Goal: Task Accomplishment & Management: Complete application form

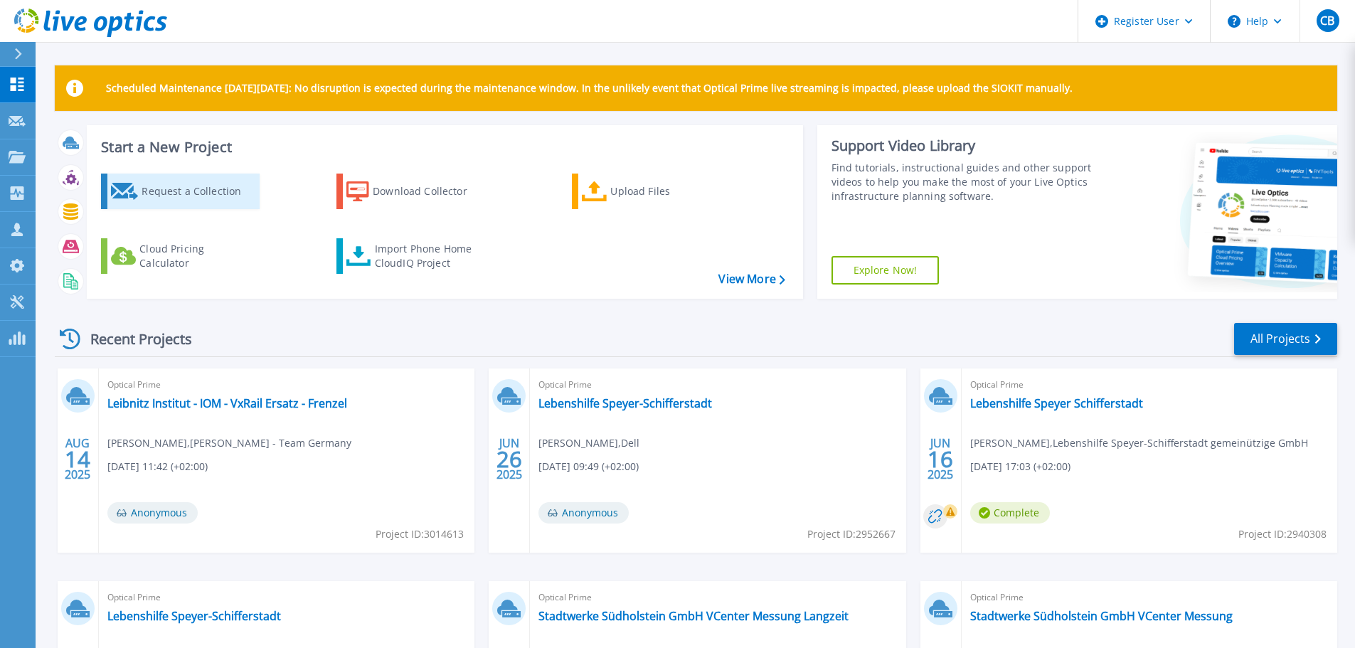
click at [199, 197] on div "Request a Collection" at bounding box center [199, 191] width 114 height 28
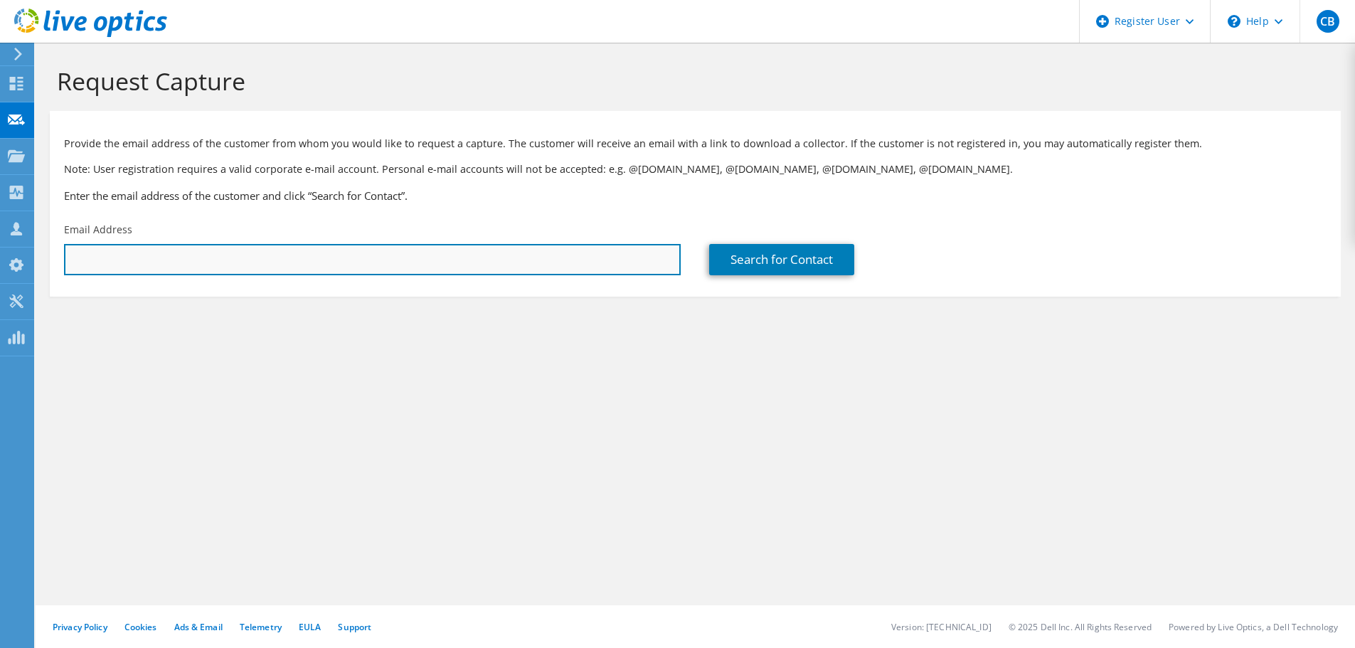
click at [100, 257] on input "text" at bounding box center [372, 259] width 617 height 31
paste input "s.stoye@vs-lpz.de"
type input "s.stoye@vs-lpz.de"
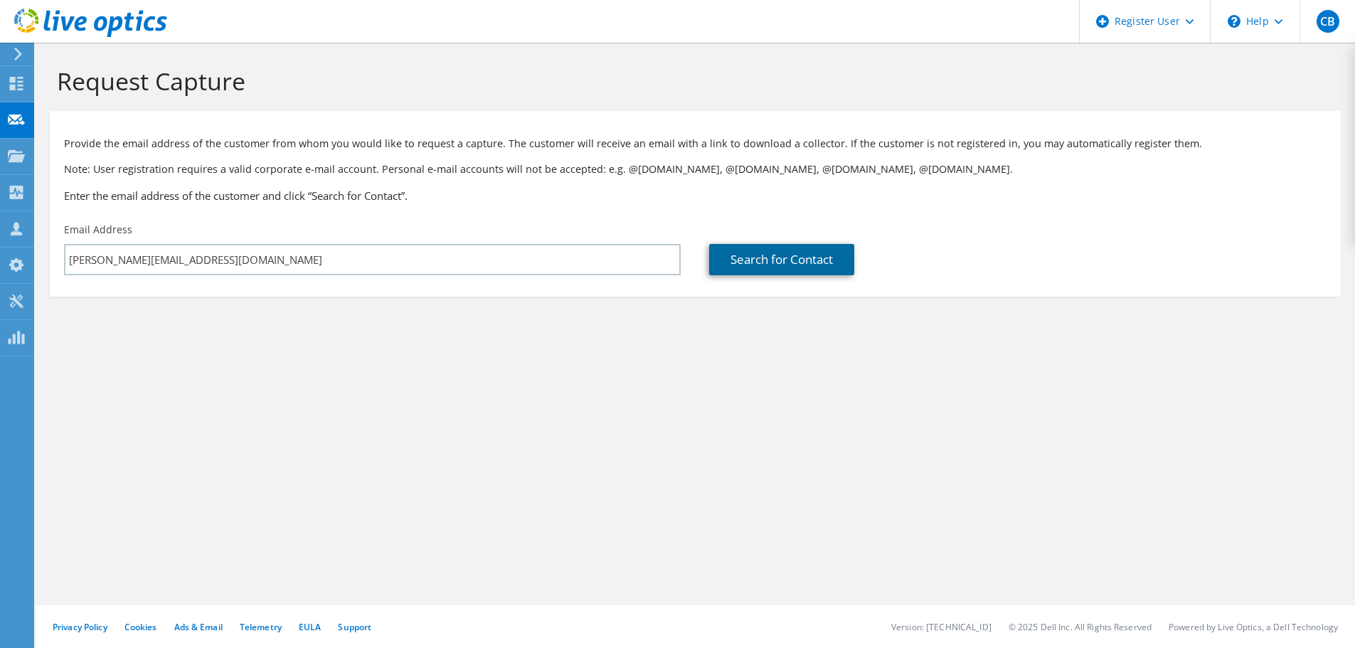
click at [766, 265] on link "Search for Contact" at bounding box center [781, 259] width 145 height 31
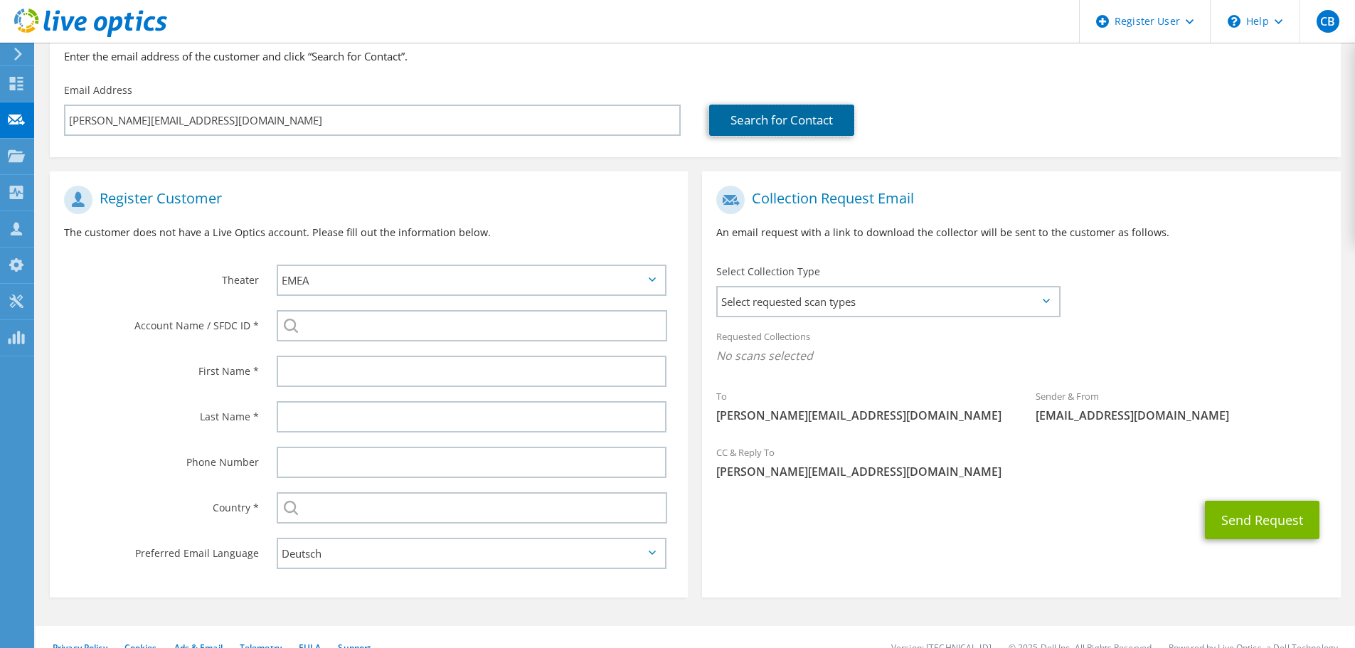
scroll to position [142, 0]
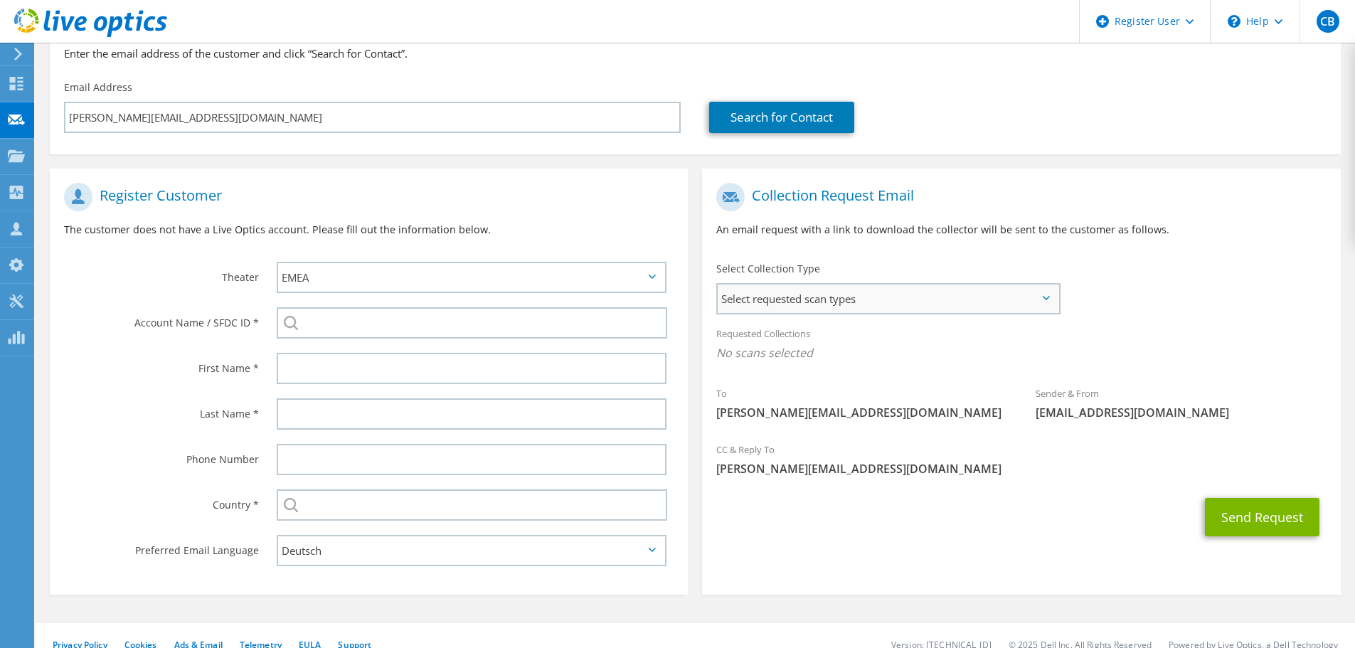
click at [880, 309] on span "Select requested scan types" at bounding box center [887, 298] width 341 height 28
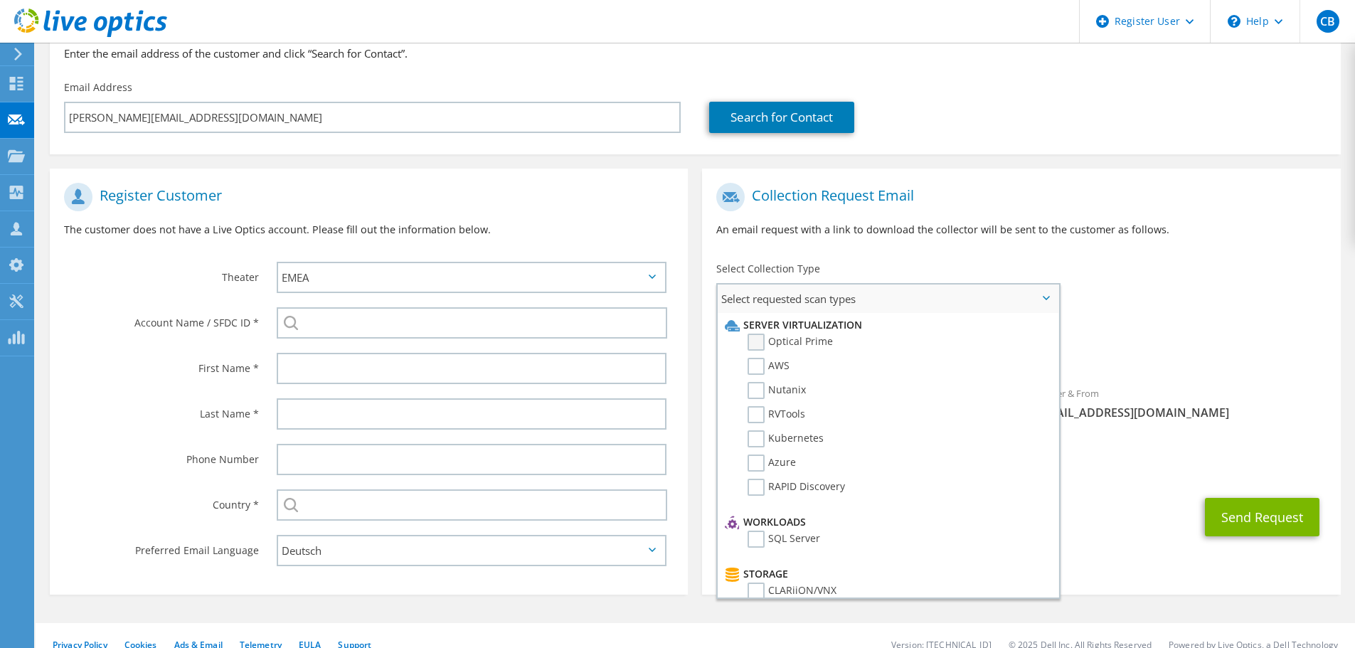
click at [760, 341] on label "Optical Prime" at bounding box center [789, 341] width 85 height 17
click at [0, 0] on input "Optical Prime" at bounding box center [0, 0] width 0 height 0
drag, startPoint x: 123, startPoint y: 343, endPoint x: 169, endPoint y: 341, distance: 46.3
click at [125, 343] on div "Account Name / SFDC ID *" at bounding box center [369, 323] width 638 height 46
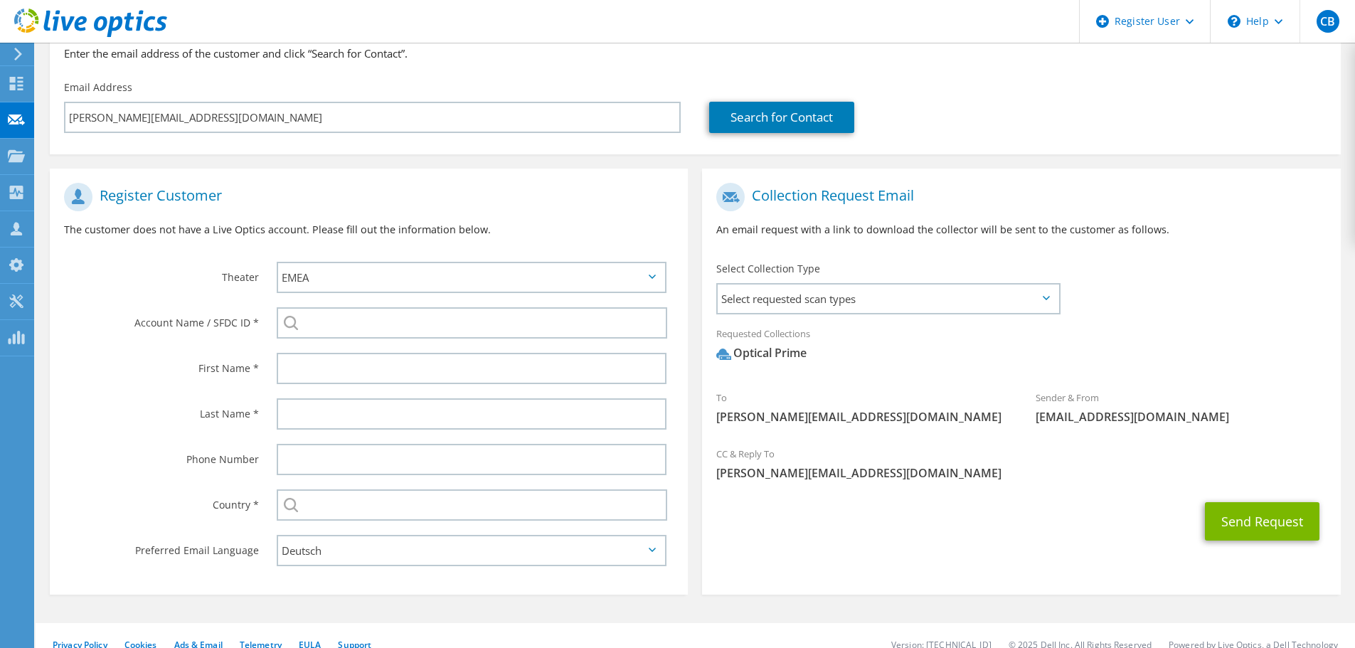
click at [63, 515] on div "Country *" at bounding box center [156, 504] width 213 height 44
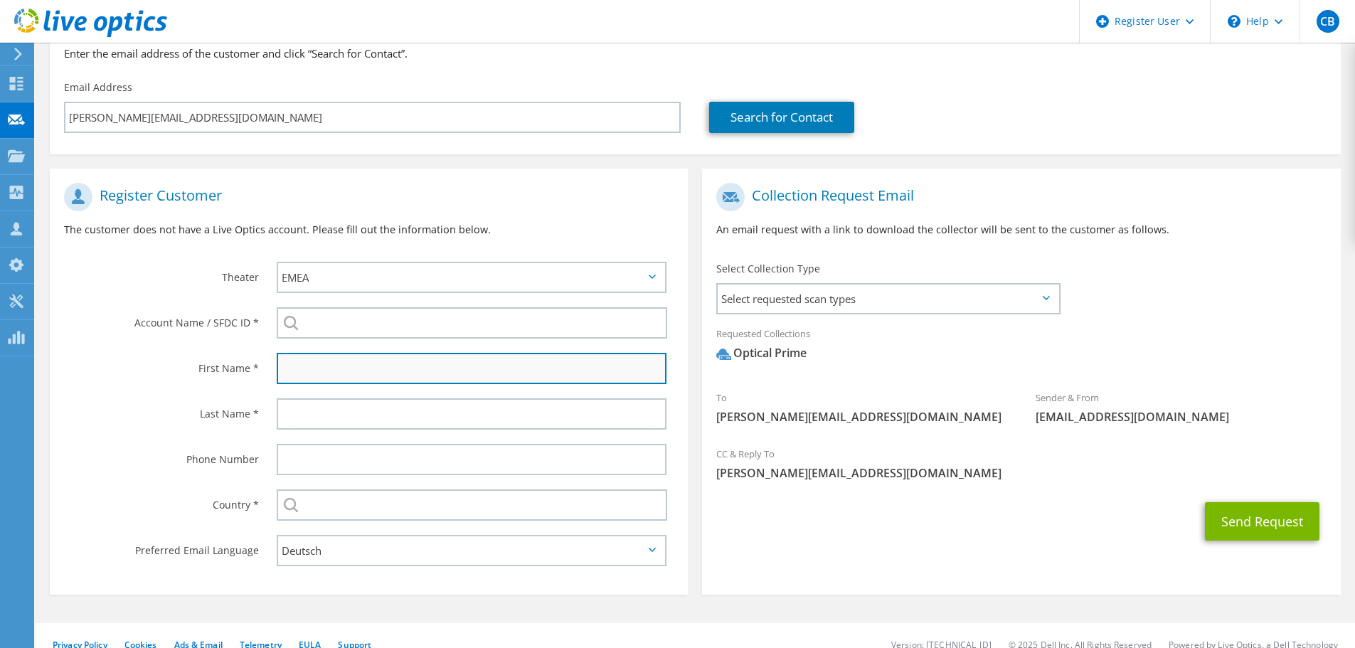
click at [320, 373] on input "text" at bounding box center [472, 368] width 390 height 31
paste input "Sven Stoye"
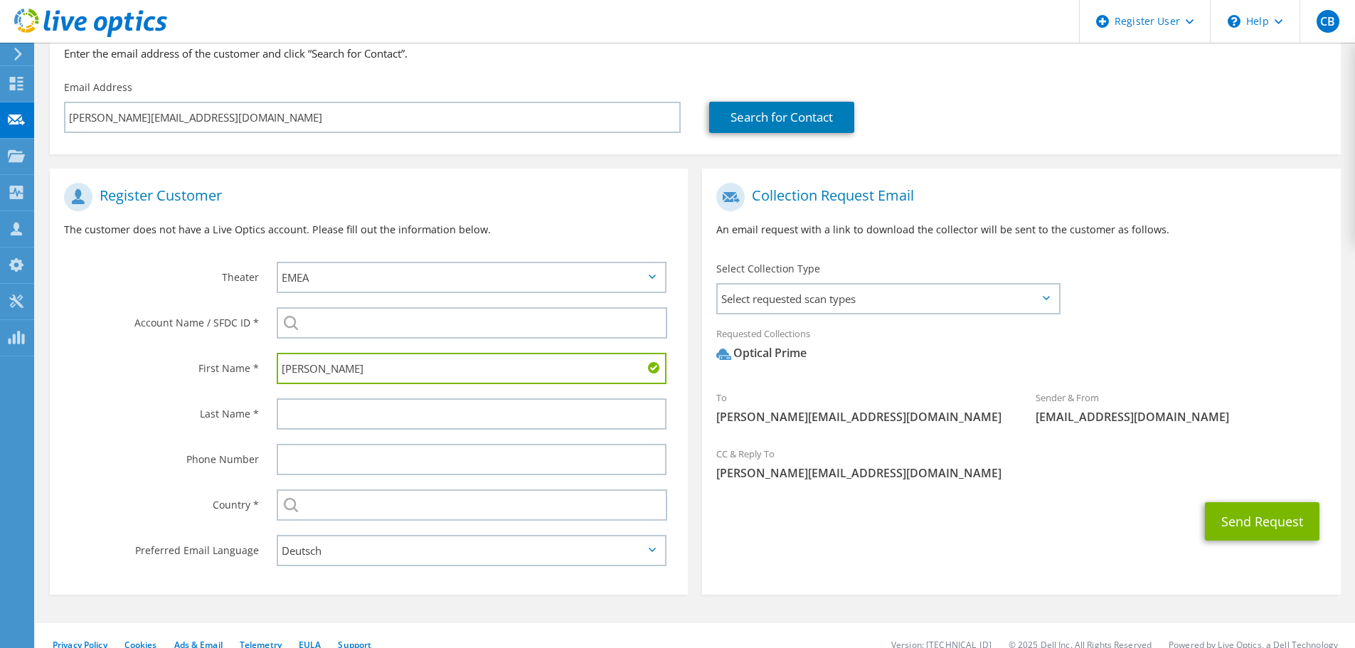
click at [316, 368] on input "Sven Stoye" at bounding box center [472, 368] width 390 height 31
type input "Sven"
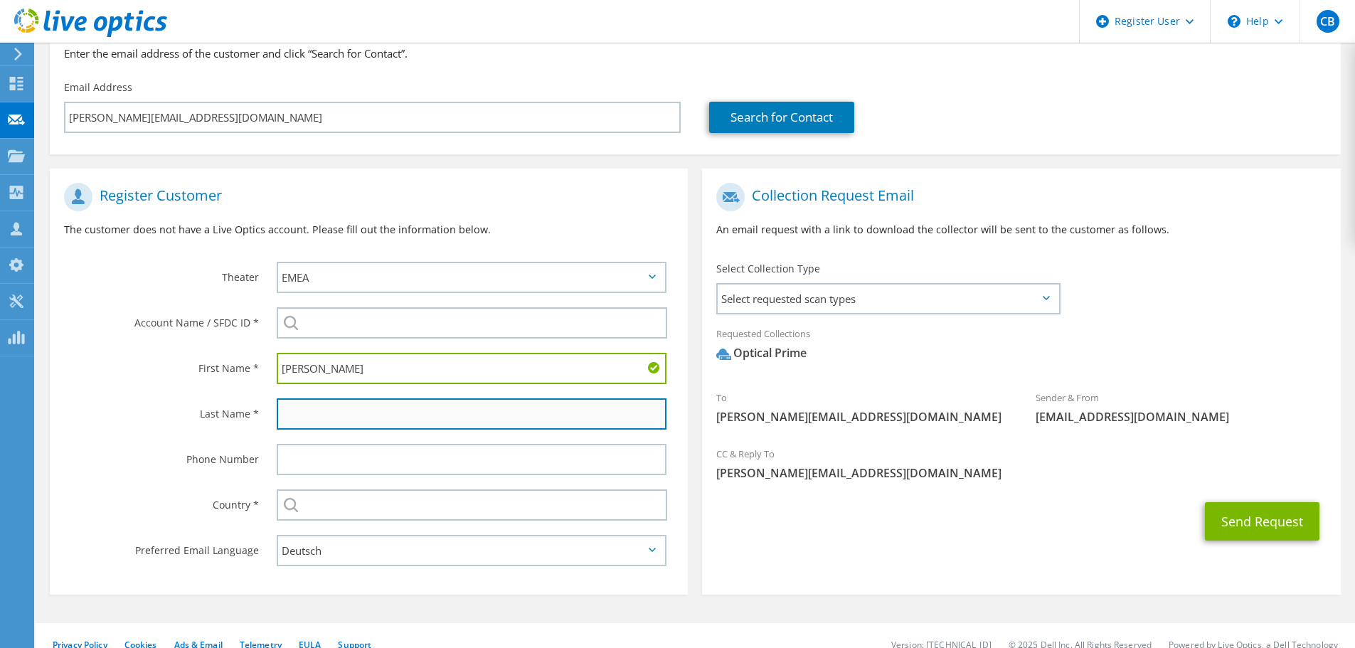
click at [294, 412] on input "text" at bounding box center [472, 413] width 390 height 31
paste input "Stoye"
type input "Stoye"
click at [160, 415] on label "Last Name *" at bounding box center [161, 409] width 195 height 23
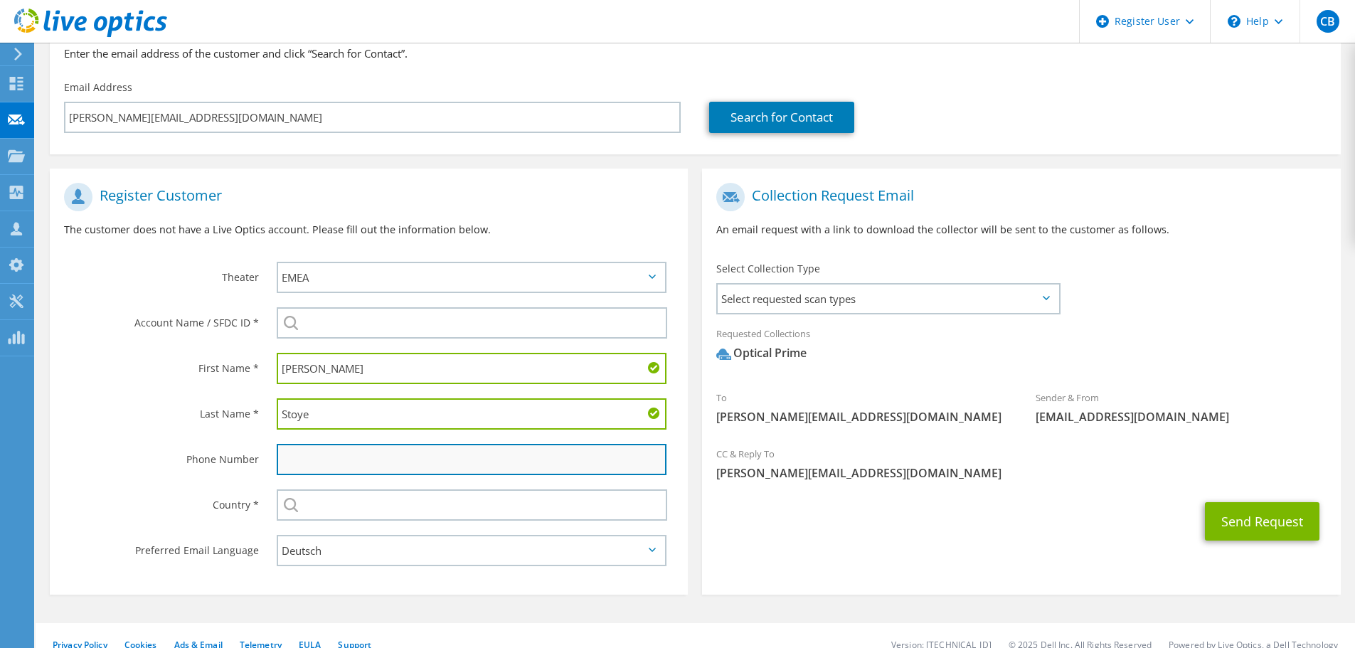
click at [344, 463] on input "text" at bounding box center [472, 459] width 390 height 31
paste input "0341 350 55 127"
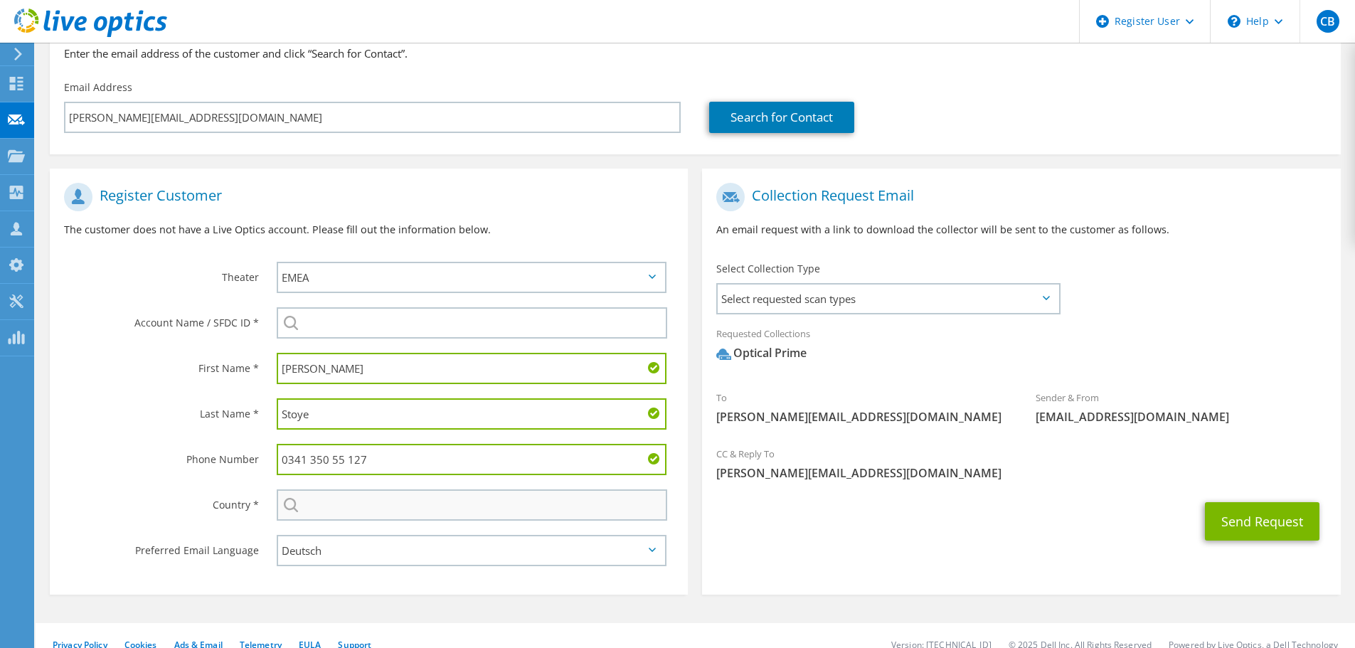
type input "0341 350 55 127"
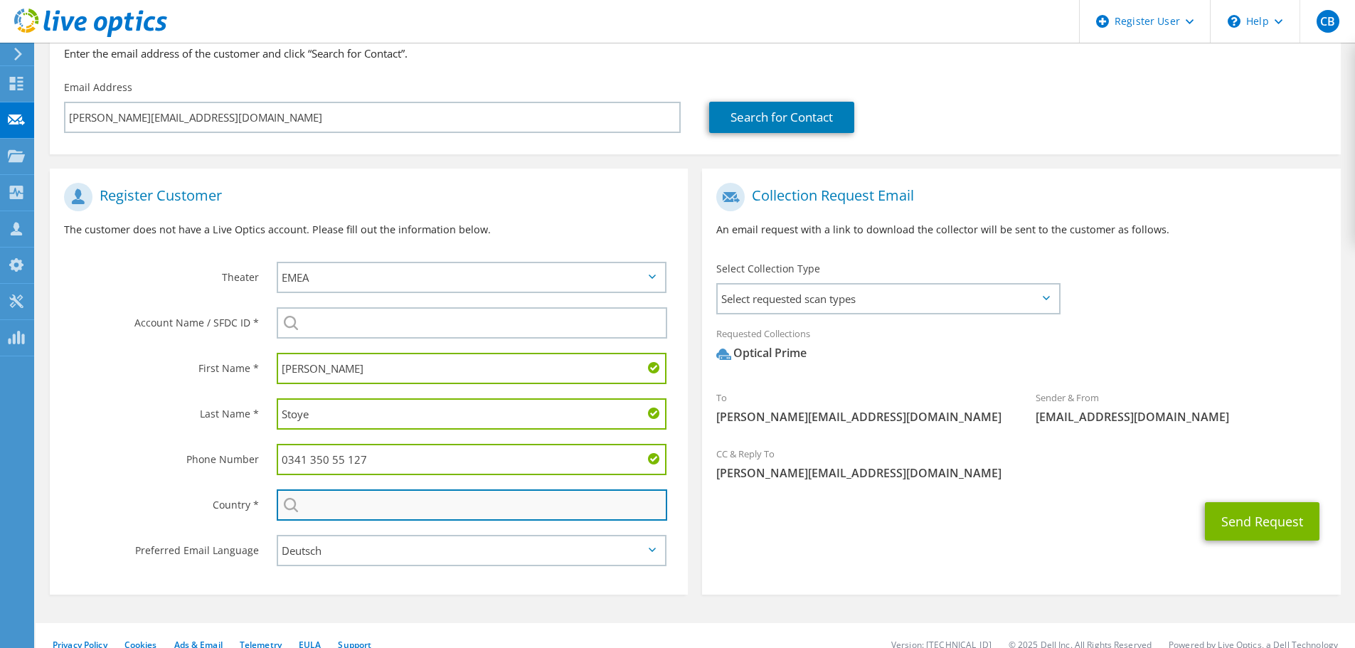
click at [353, 499] on input "text" at bounding box center [472, 504] width 390 height 31
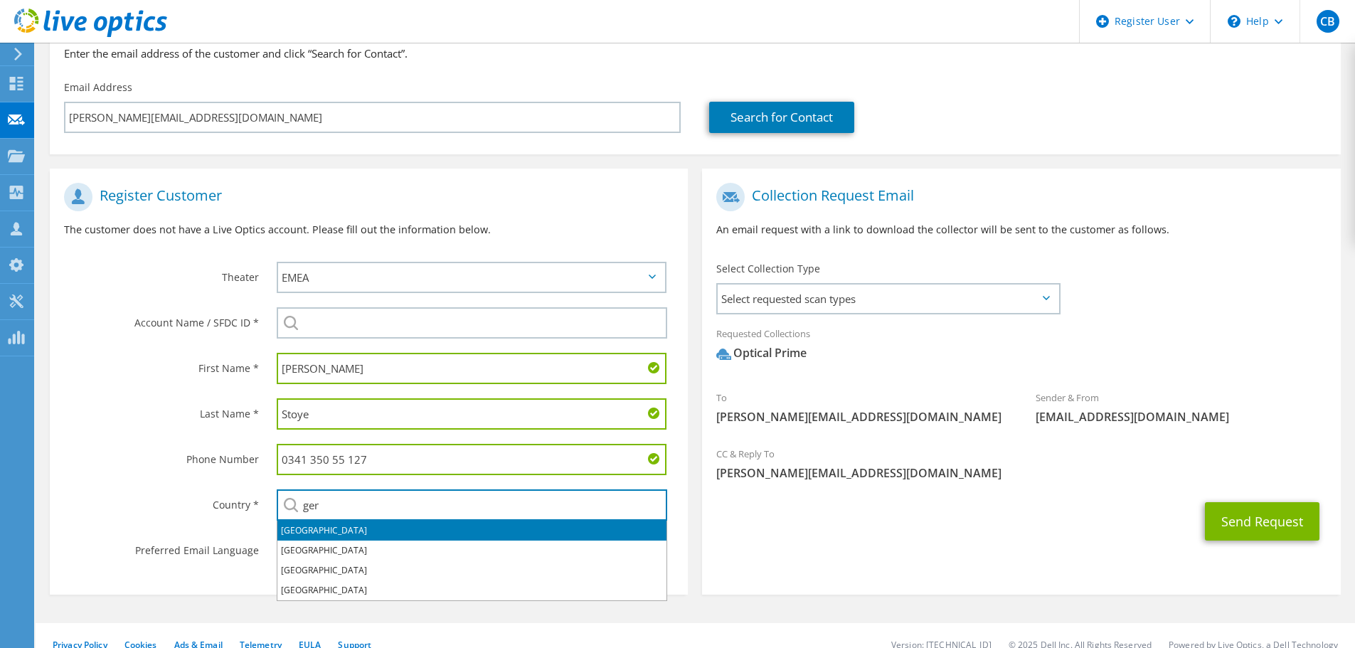
click at [348, 529] on li "[GEOGRAPHIC_DATA]" at bounding box center [471, 531] width 389 height 20
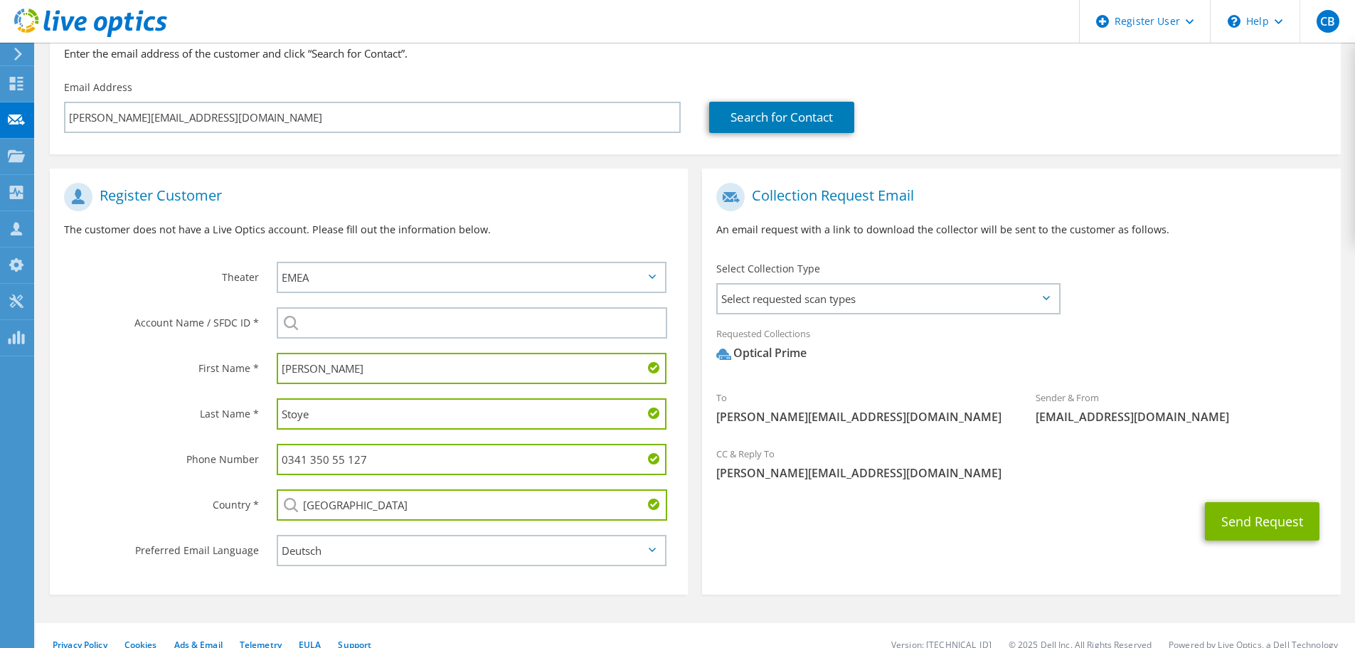
type input "[GEOGRAPHIC_DATA]"
click at [171, 502] on label "Country *" at bounding box center [161, 500] width 195 height 23
click at [878, 302] on span "Select requested scan types" at bounding box center [887, 298] width 341 height 28
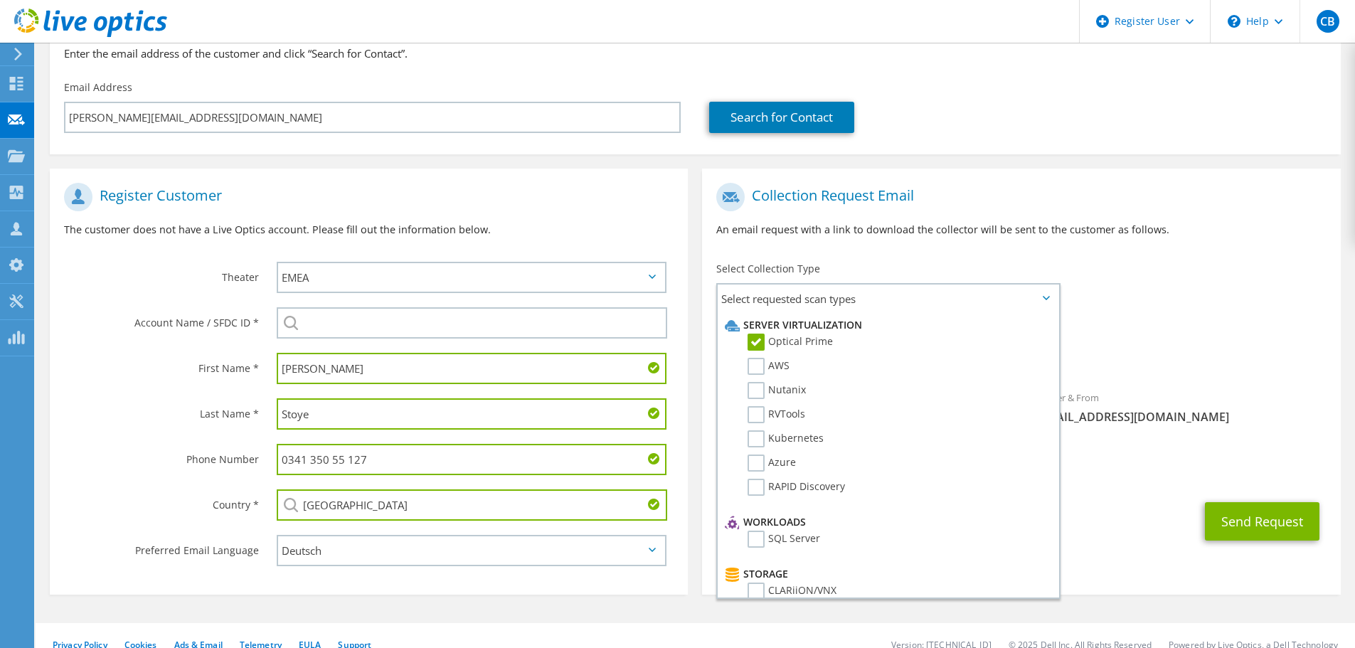
click at [1262, 266] on div "To s.stoye@vs-lpz.de Sender & From liveoptics@liveoptics.com" at bounding box center [1021, 307] width 638 height 263
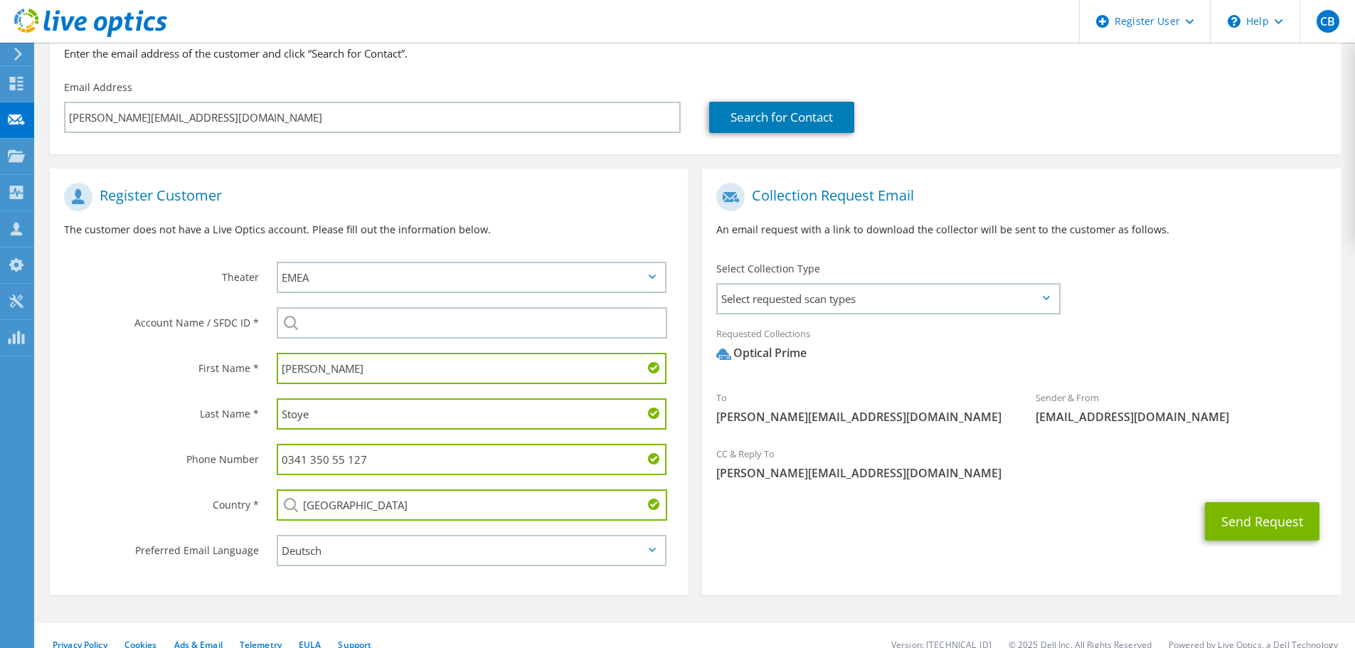
drag, startPoint x: 289, startPoint y: 463, endPoint x: 267, endPoint y: 456, distance: 23.2
click at [270, 459] on div "0341 350 55 127" at bounding box center [474, 460] width 425 height 46
type input "+49 341 350 55 127"
click at [840, 536] on div "Send Request" at bounding box center [1021, 521] width 638 height 53
drag, startPoint x: 816, startPoint y: 524, endPoint x: 816, endPoint y: 533, distance: 9.2
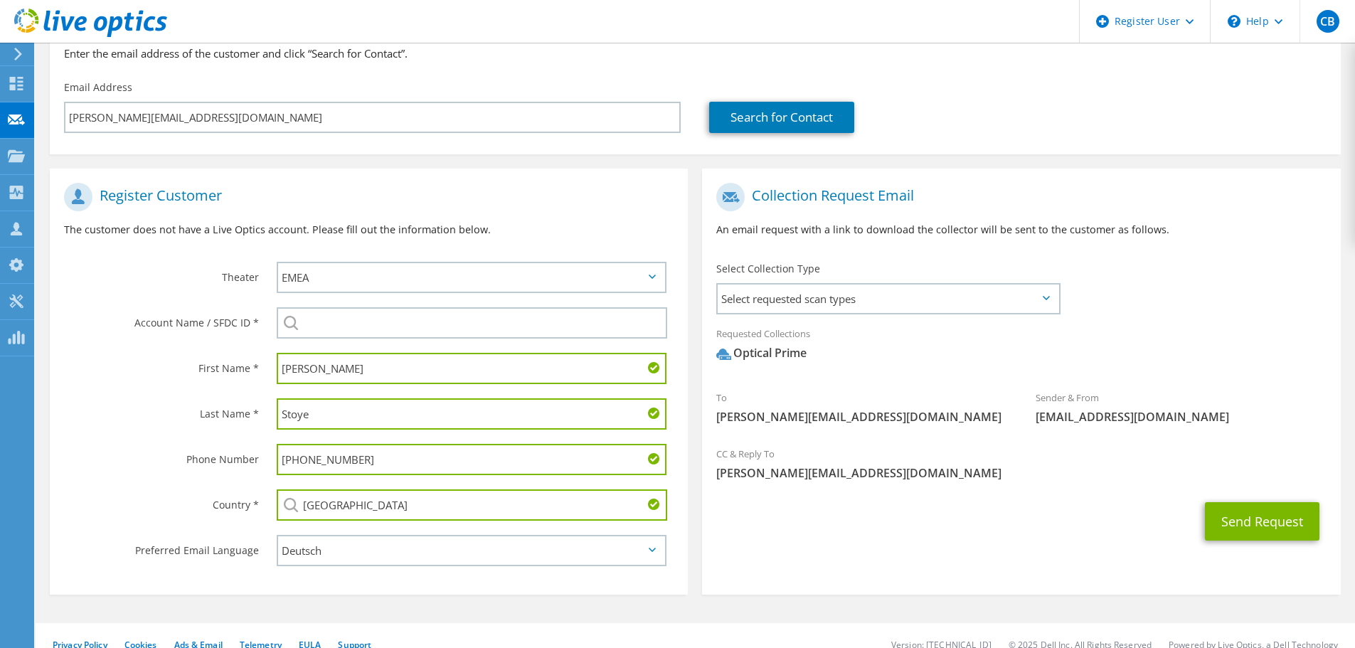
click at [816, 533] on div "Send Request" at bounding box center [1021, 521] width 638 height 53
click at [892, 513] on div "Send Request" at bounding box center [1021, 521] width 638 height 53
click at [838, 553] on section "Collection Request Email An email request with a link to download the collector…" at bounding box center [1021, 382] width 638 height 426
click at [943, 503] on div "Send Request" at bounding box center [1021, 521] width 638 height 53
click at [951, 298] on span "Select requested scan types" at bounding box center [887, 298] width 341 height 28
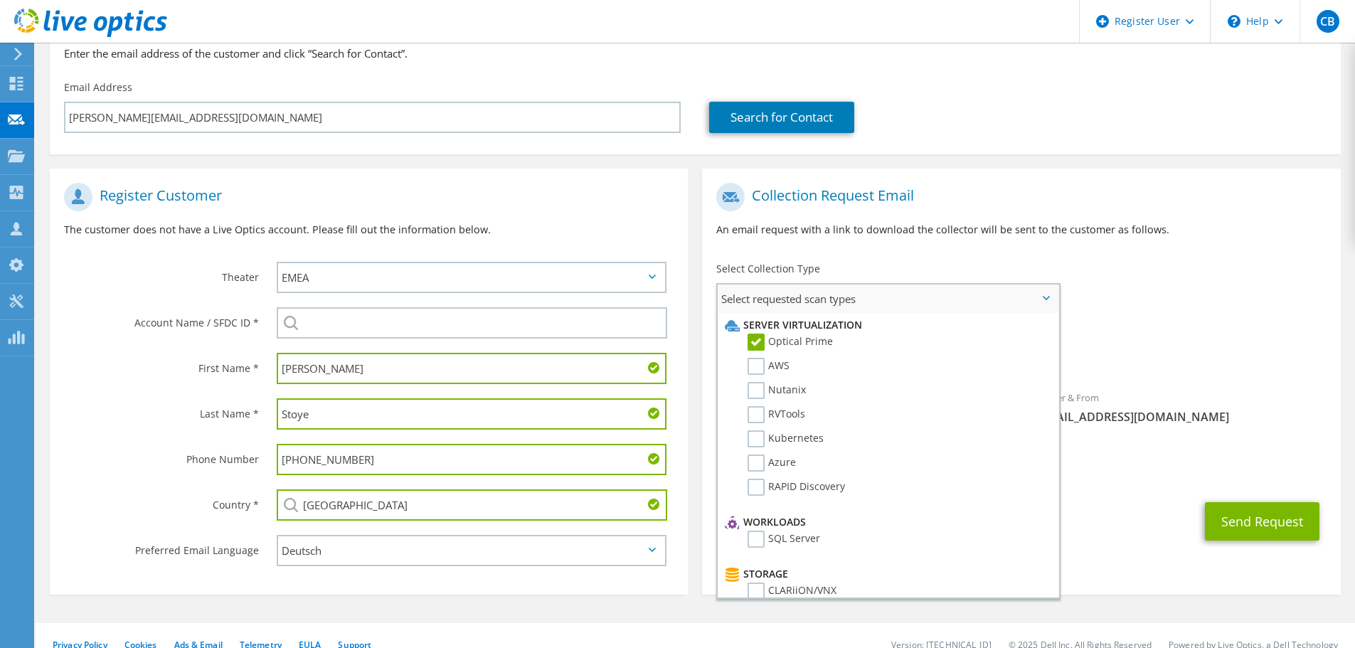
click at [951, 298] on span "Select requested scan types" at bounding box center [887, 298] width 341 height 28
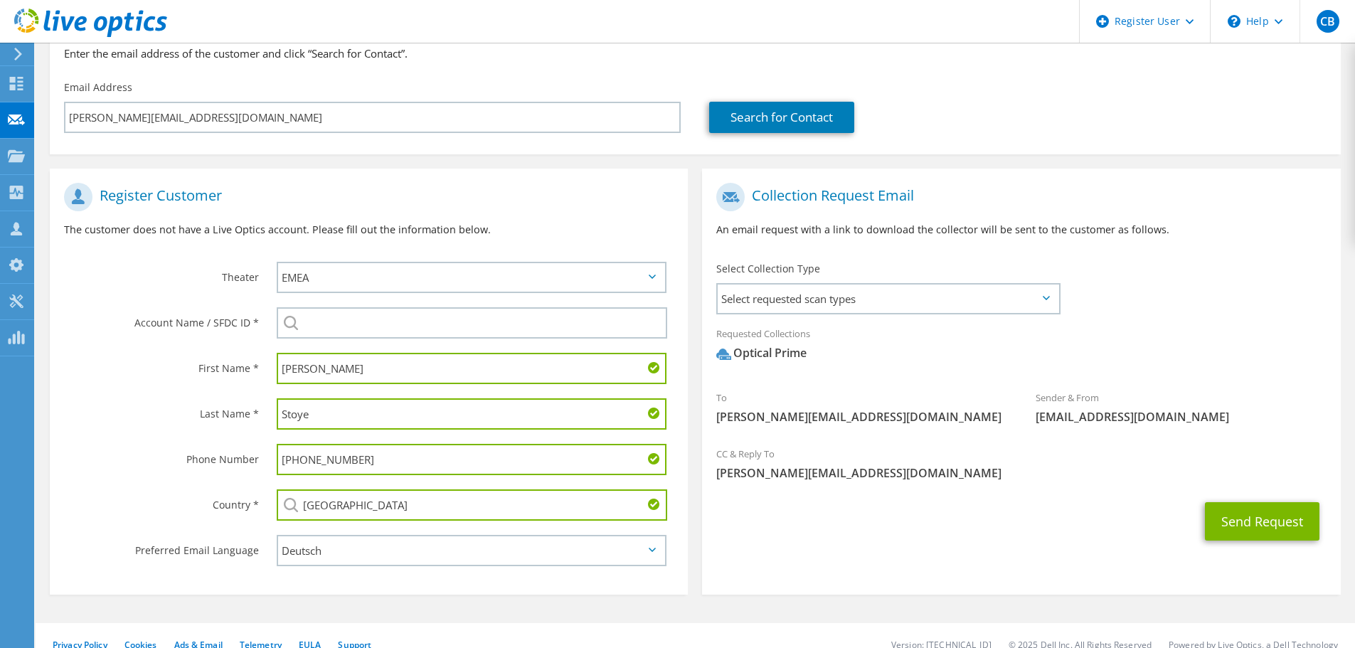
click at [1054, 534] on div "Send Request" at bounding box center [1021, 521] width 638 height 53
click at [1235, 527] on button "Send Request" at bounding box center [1262, 521] width 114 height 38
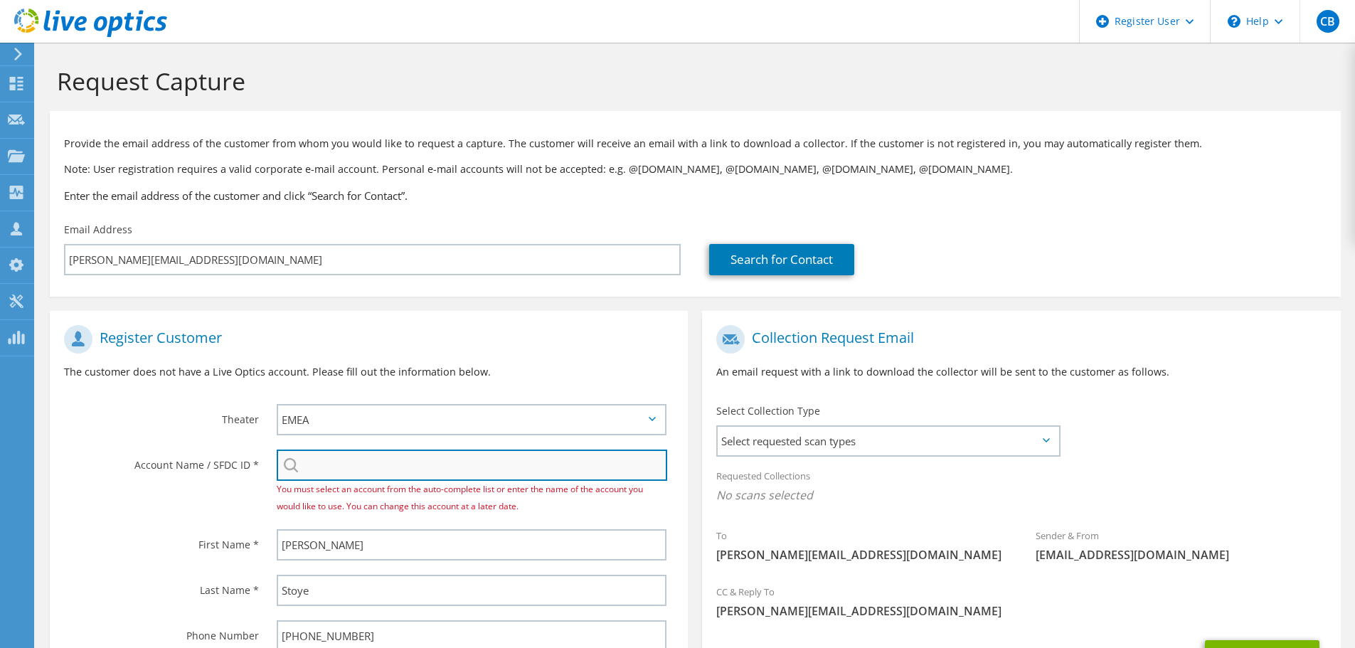
click at [333, 471] on input "search" at bounding box center [472, 464] width 390 height 31
click at [333, 466] on input "search" at bounding box center [472, 464] width 390 height 31
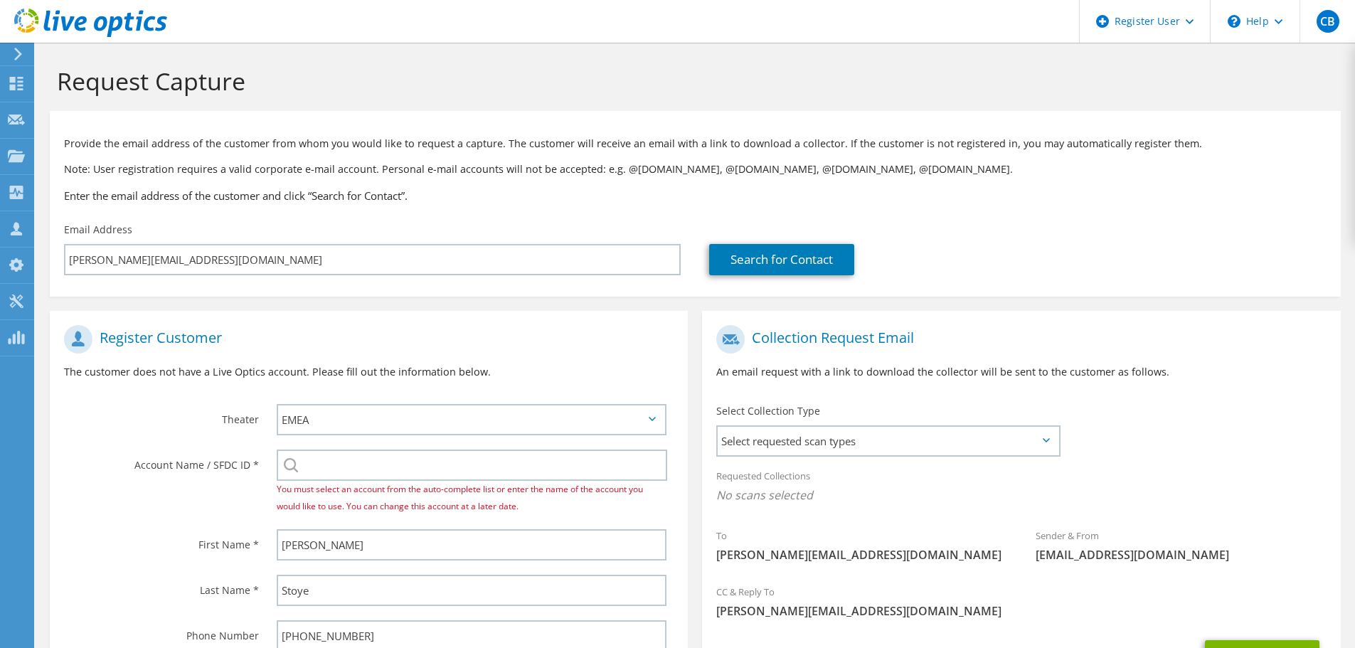
click at [146, 461] on label "Account Name / SFDC ID *" at bounding box center [161, 460] width 195 height 23
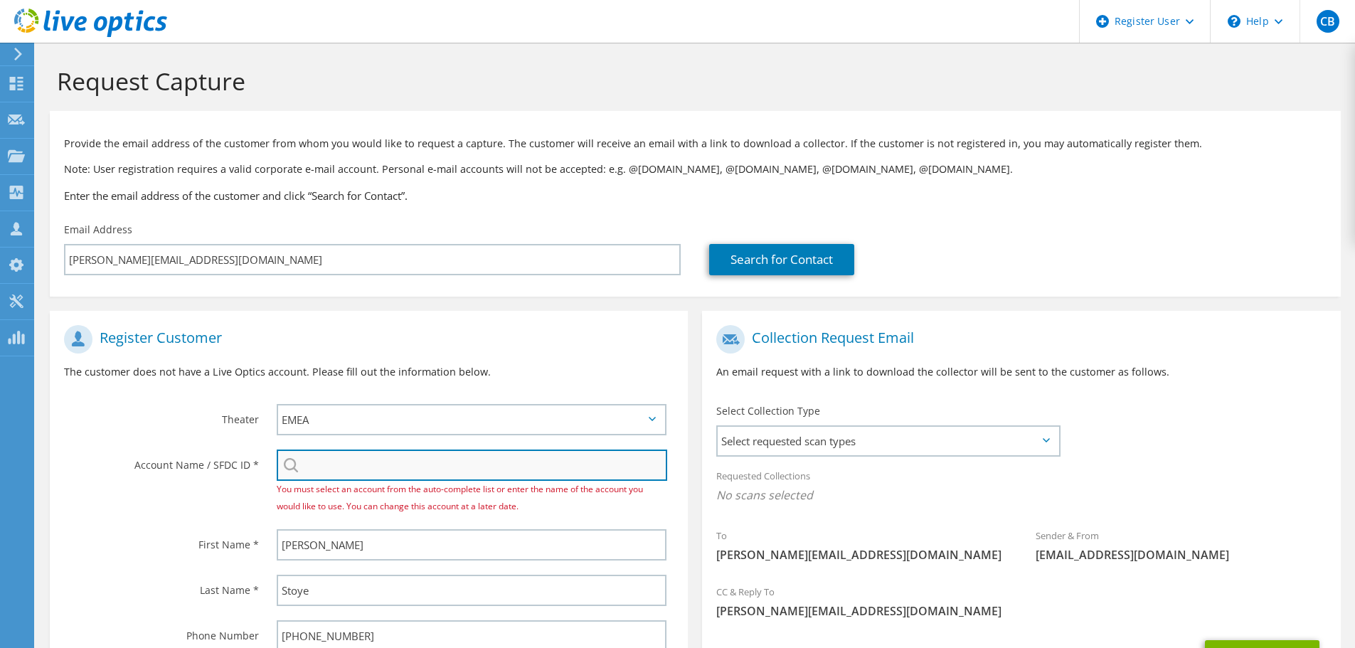
click at [322, 456] on input "search" at bounding box center [472, 464] width 390 height 31
paste input "3350837867"
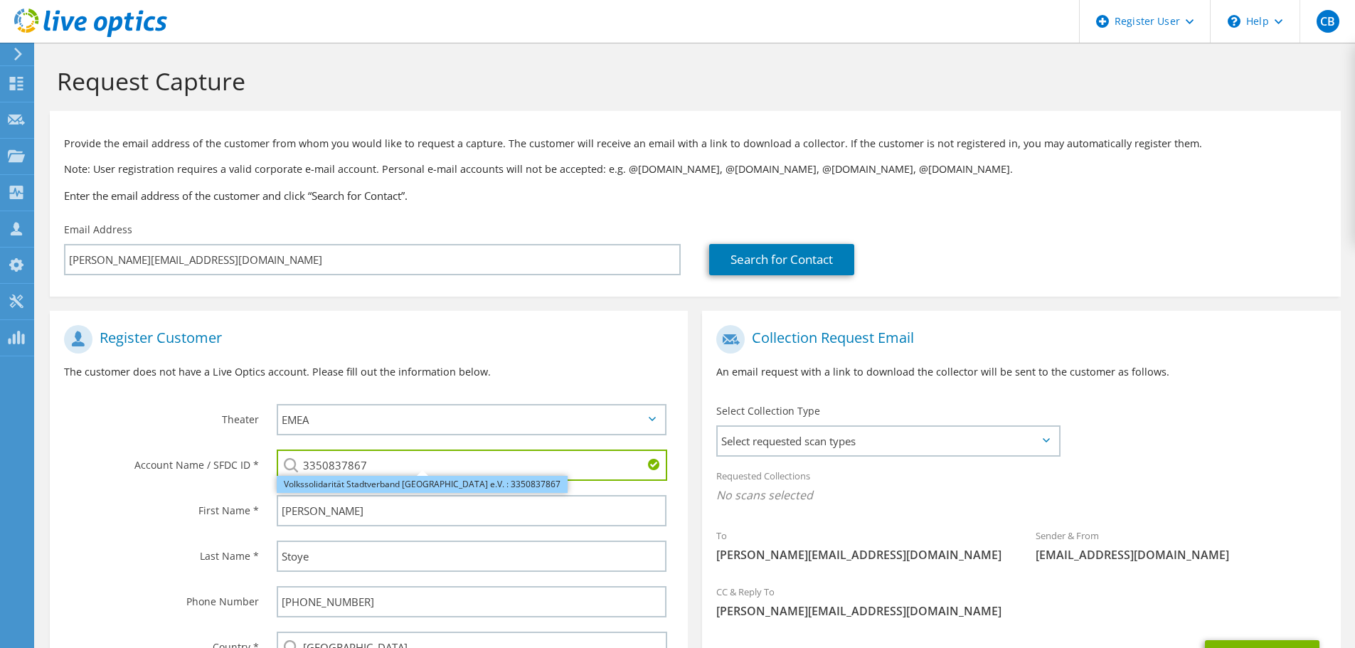
click at [322, 484] on li "Volkssolidarität Stadtverband Leipzig e.V. : 3350837867" at bounding box center [422, 484] width 291 height 17
type input "Volkssolidarität Stadtverband Leipzig e.V. : 3350837867"
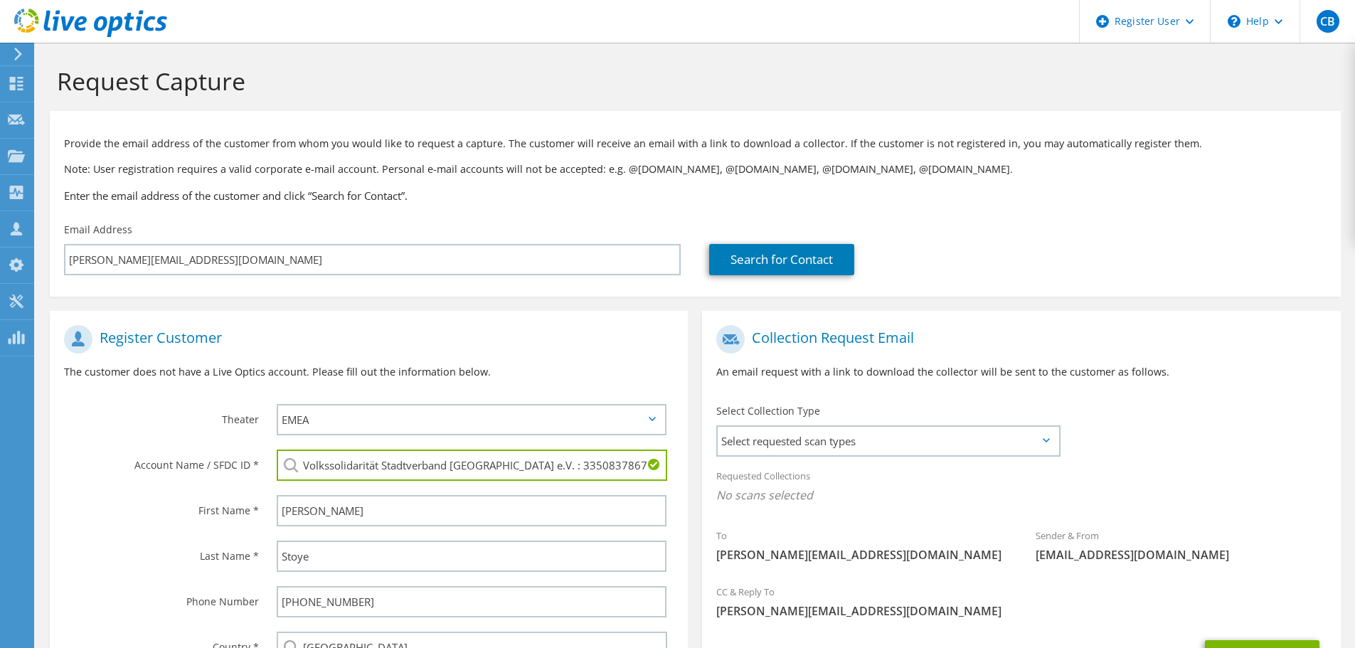
click at [147, 465] on label "Account Name / SFDC ID *" at bounding box center [161, 460] width 195 height 23
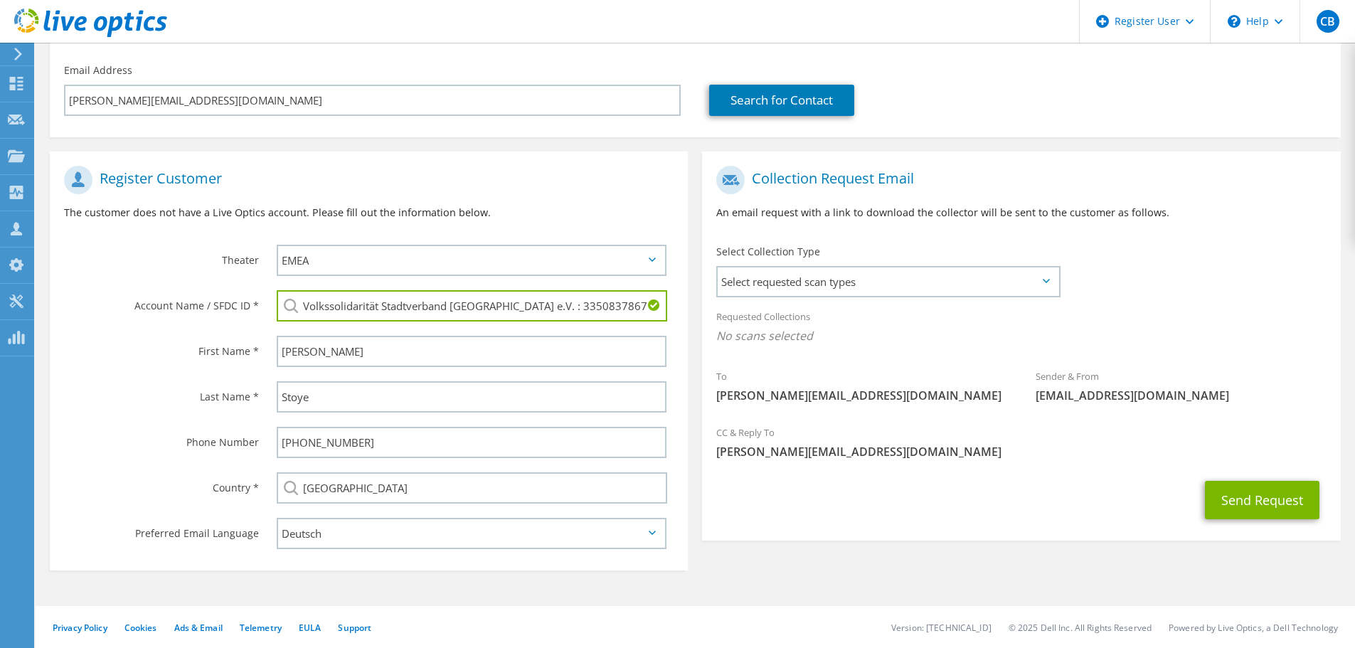
scroll to position [160, 0]
click at [934, 284] on span "Select requested scan types" at bounding box center [887, 281] width 341 height 28
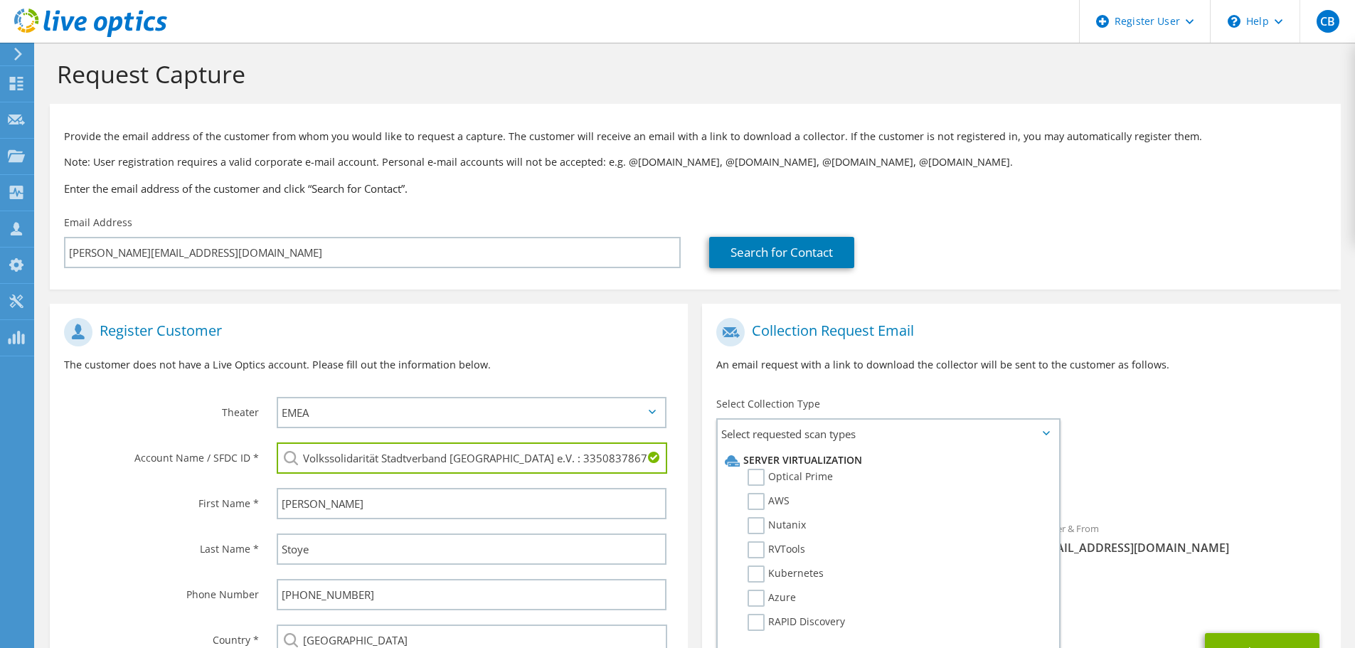
scroll to position [0, 0]
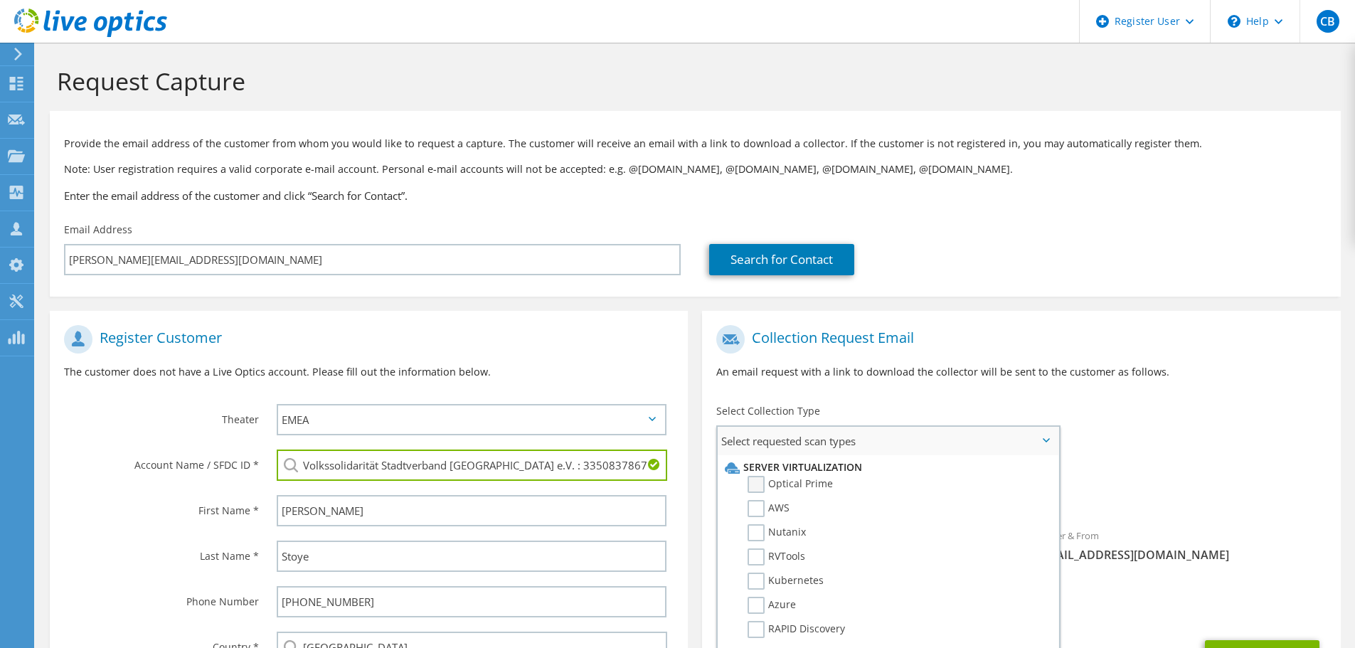
click at [755, 483] on label "Optical Prime" at bounding box center [789, 484] width 85 height 17
click at [0, 0] on input "Optical Prime" at bounding box center [0, 0] width 0 height 0
click at [1031, 371] on p "An email request with a link to download the collector will be sent to the cust…" at bounding box center [1020, 372] width 609 height 16
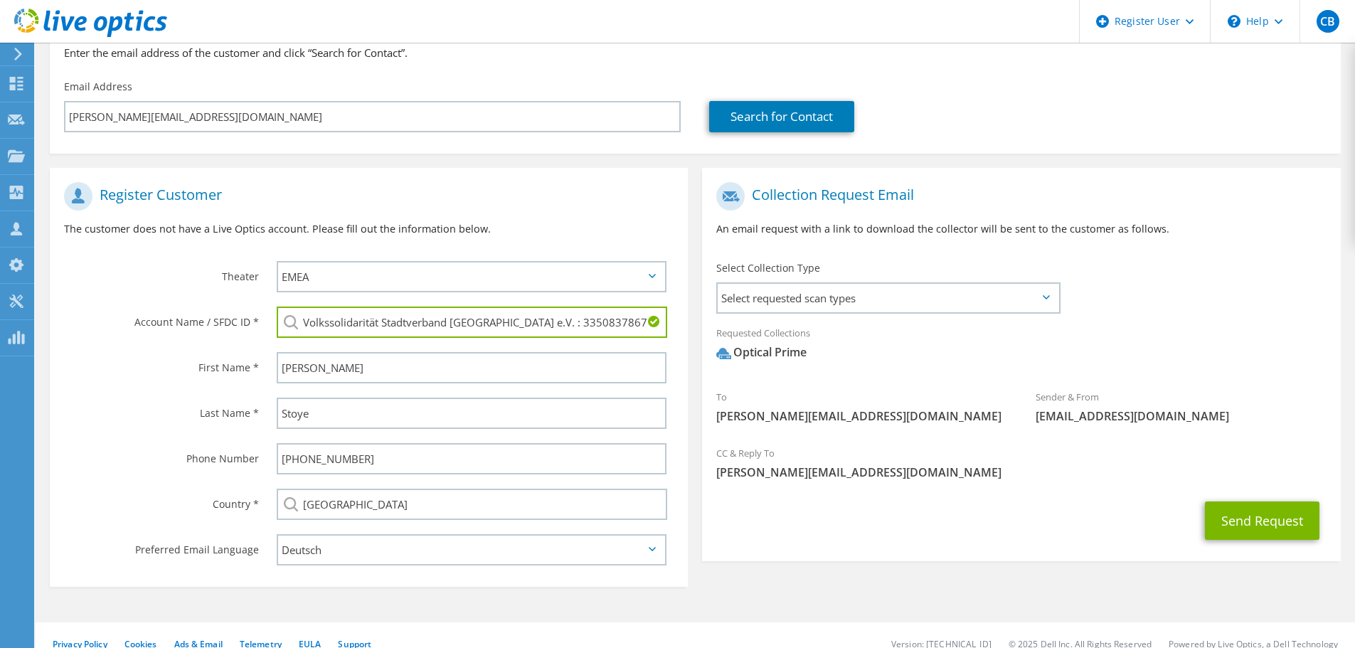
scroll to position [160, 0]
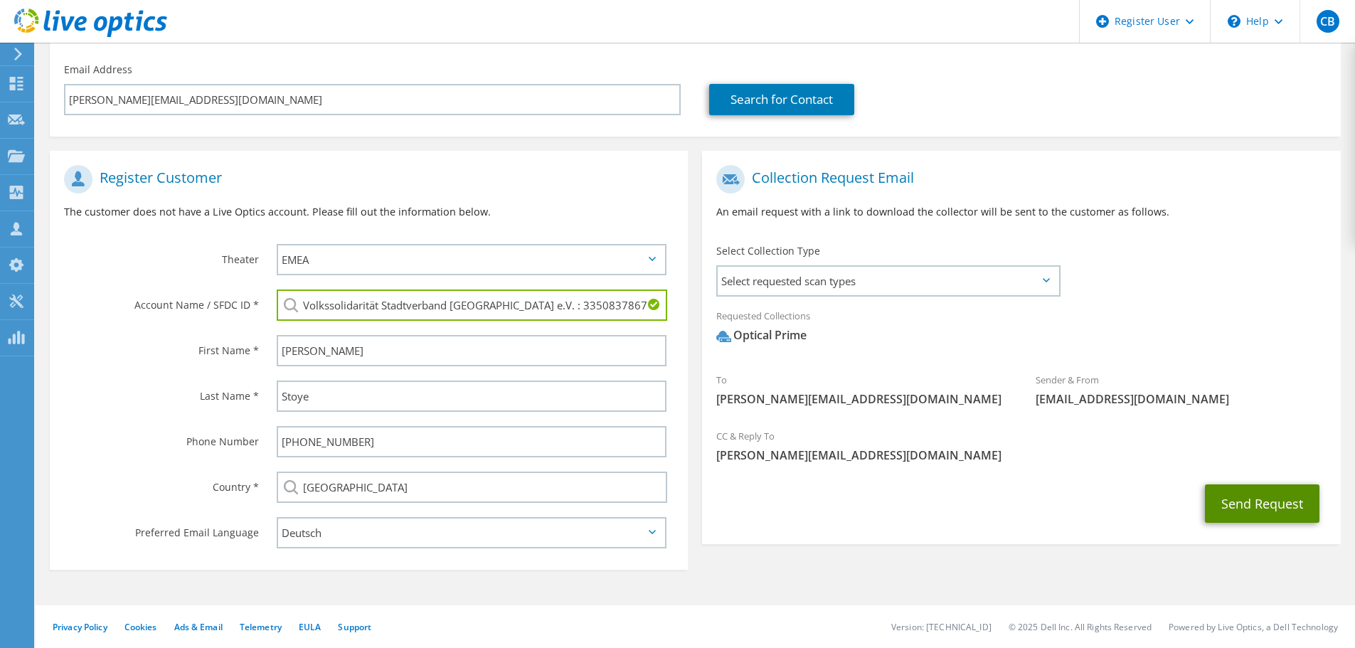
click at [1247, 506] on button "Send Request" at bounding box center [1262, 503] width 114 height 38
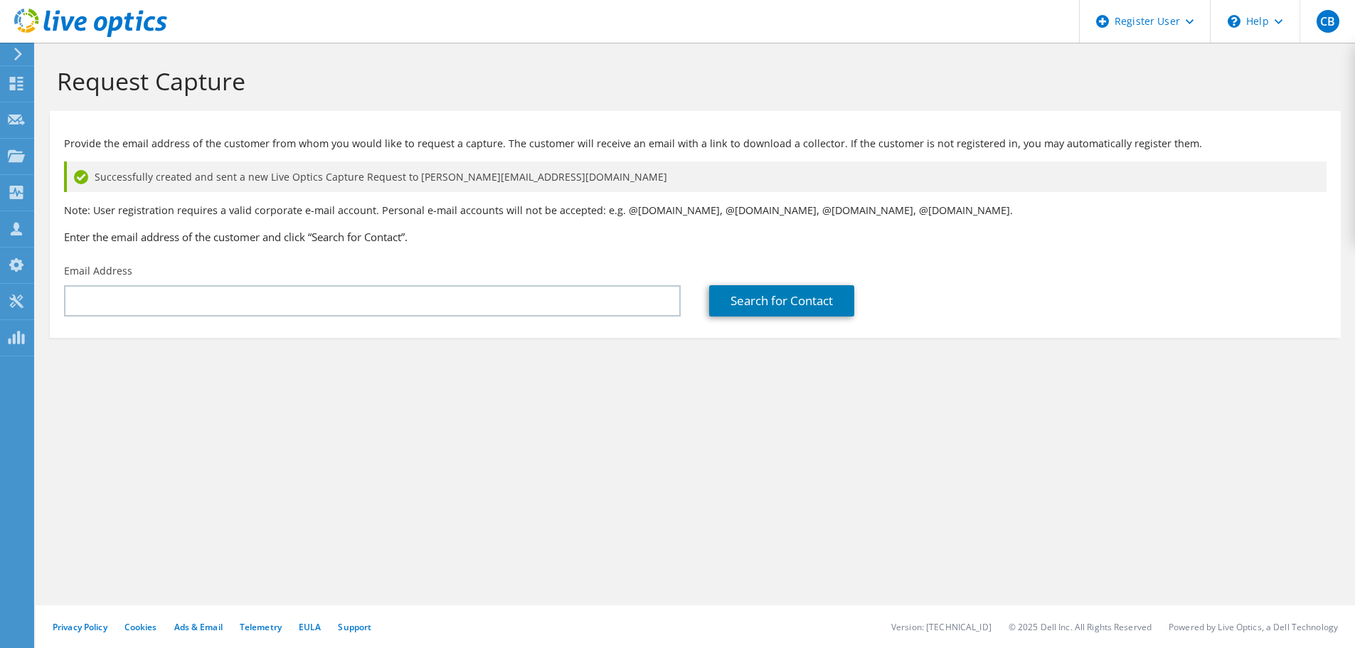
click at [444, 466] on div "Request Capture Provide the email address of the customer from whom you would l…" at bounding box center [695, 345] width 1319 height 605
drag, startPoint x: 369, startPoint y: 371, endPoint x: 146, endPoint y: 490, distance: 252.9
click at [369, 372] on section "Request Capture Provide the email address of the customer from whom you would l…" at bounding box center [695, 226] width 1319 height 366
click at [286, 503] on div "Request Capture Provide the email address of the customer from whom you would l…" at bounding box center [695, 345] width 1319 height 605
click at [297, 532] on div "Request Capture Provide the email address of the customer from whom you would l…" at bounding box center [695, 345] width 1319 height 605
